Goal: Navigation & Orientation: Find specific page/section

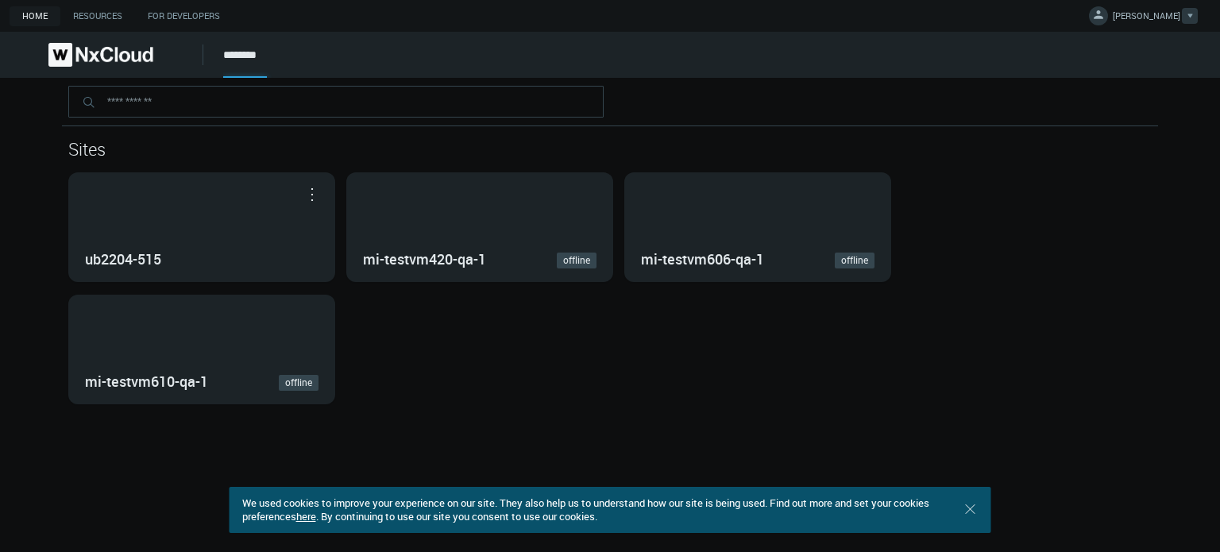
click at [1158, 17] on span "[PERSON_NAME]" at bounding box center [1145, 19] width 67 height 18
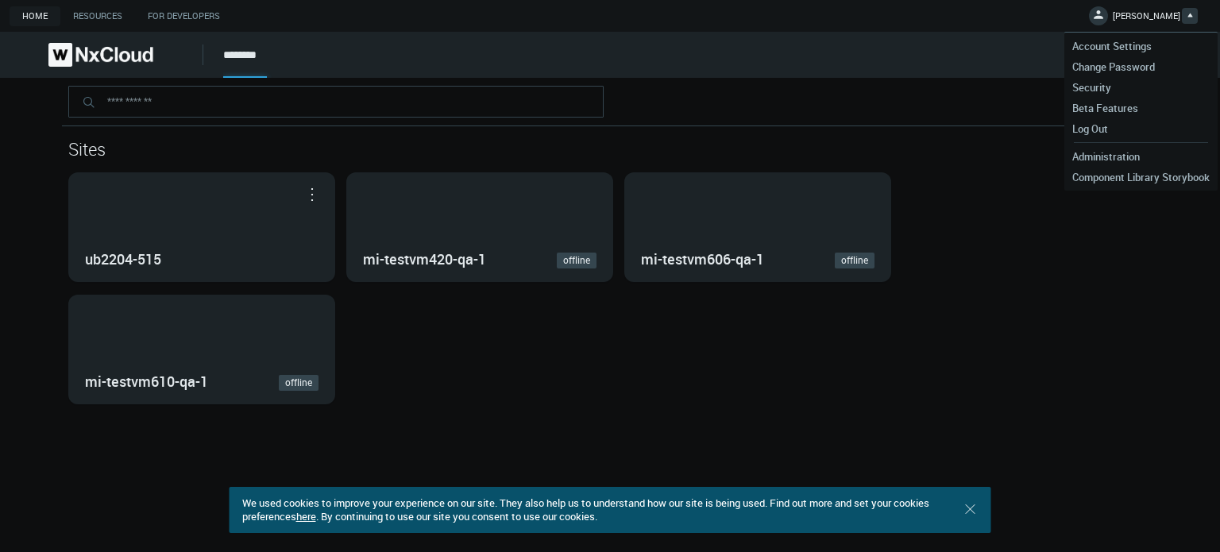
click at [892, 142] on h1 "Sites" at bounding box center [609, 149] width 1083 height 21
